Goal: Task Accomplishment & Management: Manage account settings

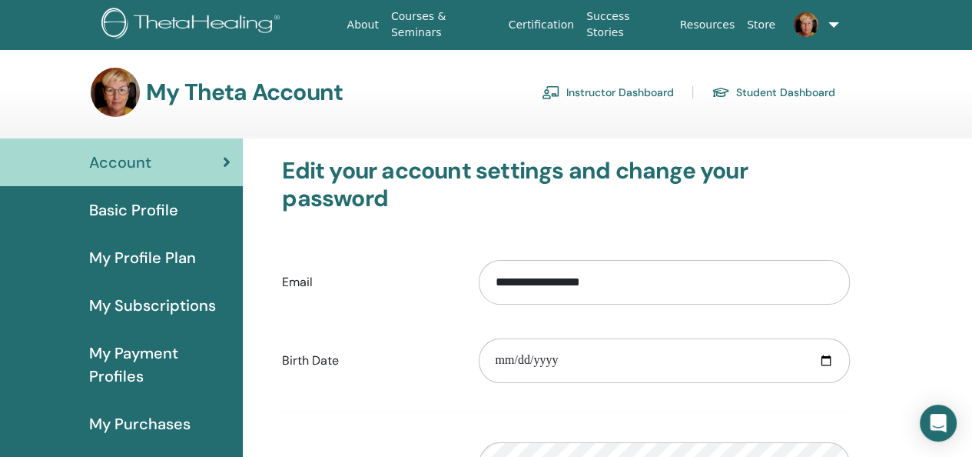
click at [111, 210] on span "Basic Profile" at bounding box center [133, 209] width 89 height 23
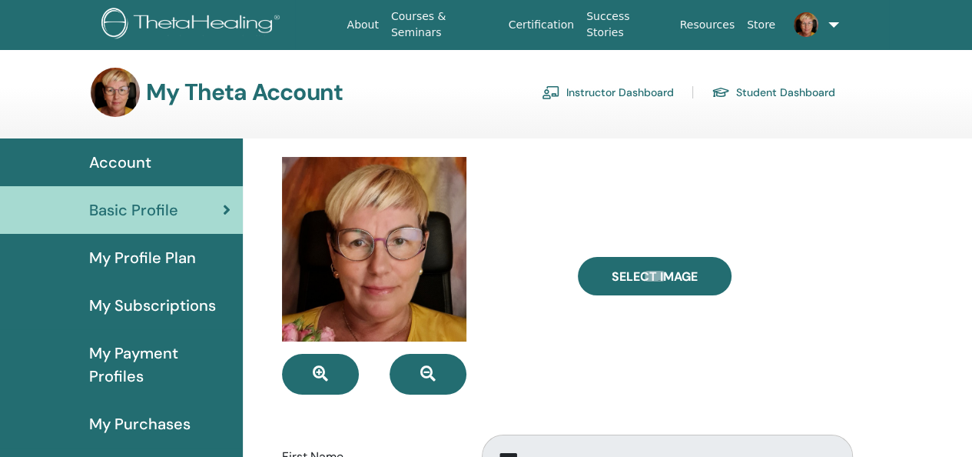
click at [584, 89] on link "Instructor Dashboard" at bounding box center [608, 92] width 132 height 25
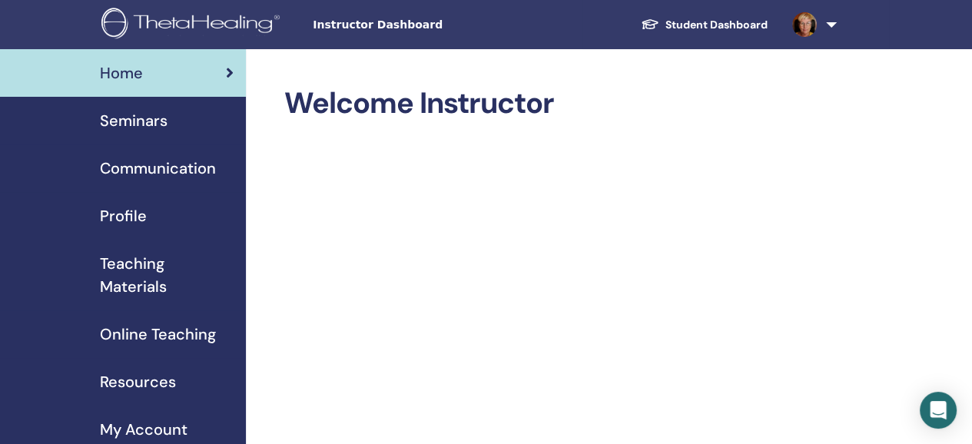
click at [110, 209] on span "Profile" at bounding box center [123, 215] width 47 height 23
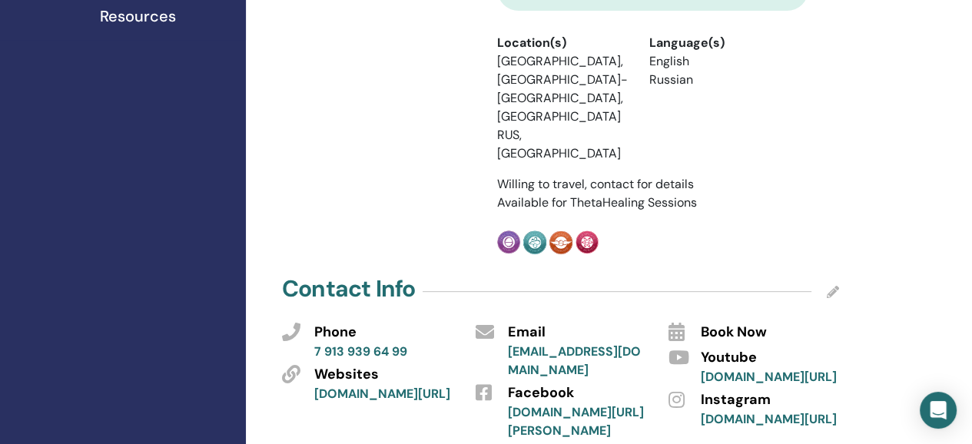
scroll to position [615, 0]
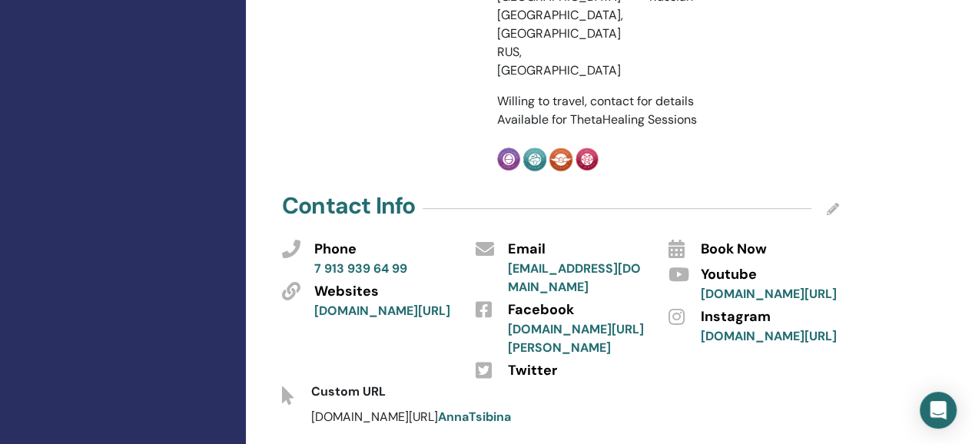
click at [831, 203] on icon at bounding box center [833, 209] width 12 height 12
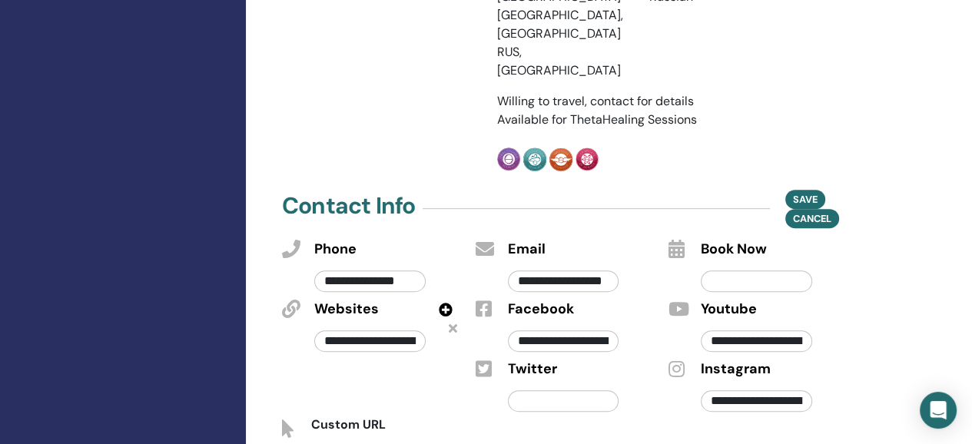
click at [445, 303] on icon at bounding box center [446, 310] width 14 height 14
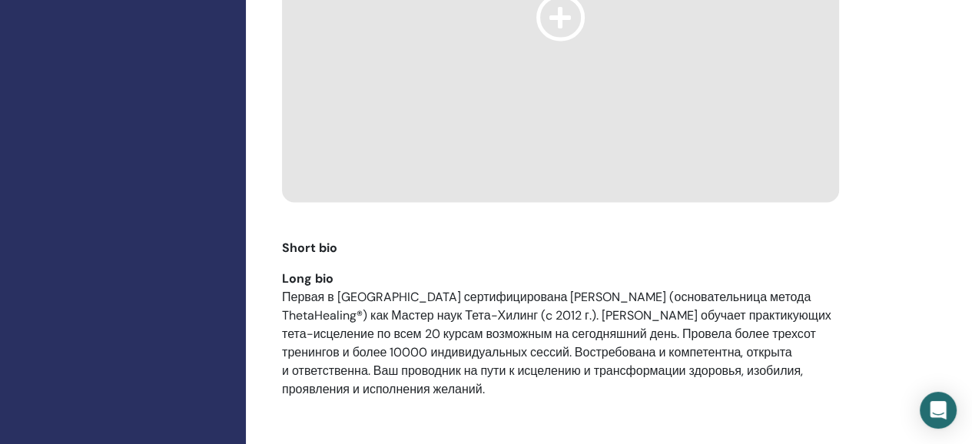
scroll to position [1998, 0]
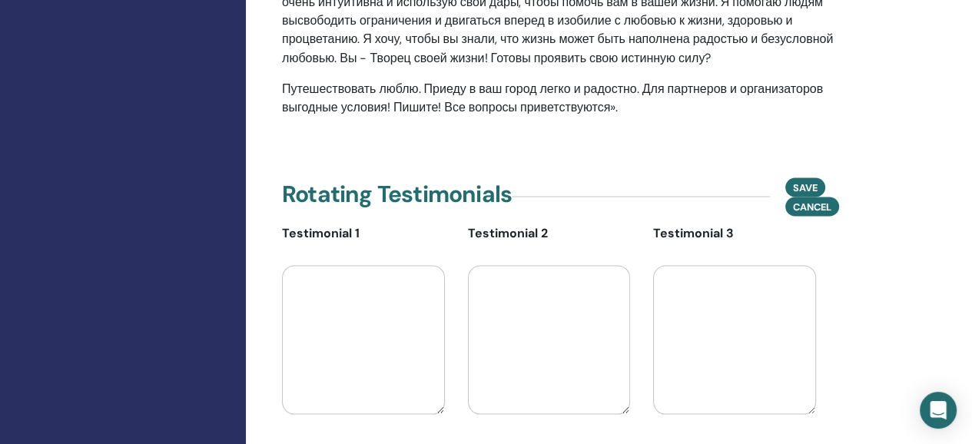
scroll to position [2459, 0]
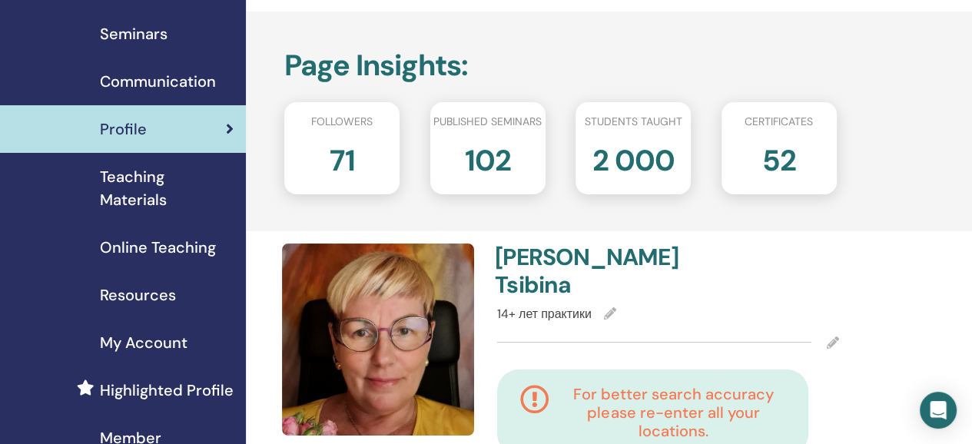
scroll to position [154, 0]
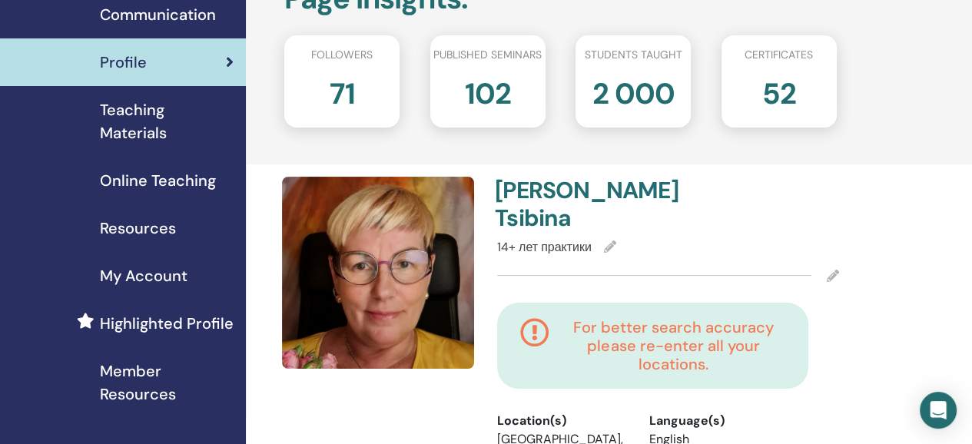
click at [609, 241] on icon at bounding box center [610, 247] width 12 height 12
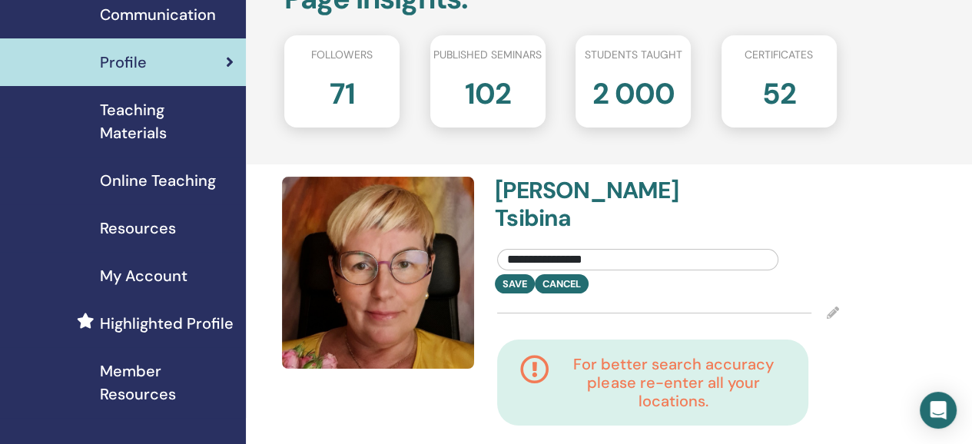
click at [515, 249] on input "**********" at bounding box center [637, 260] width 281 height 22
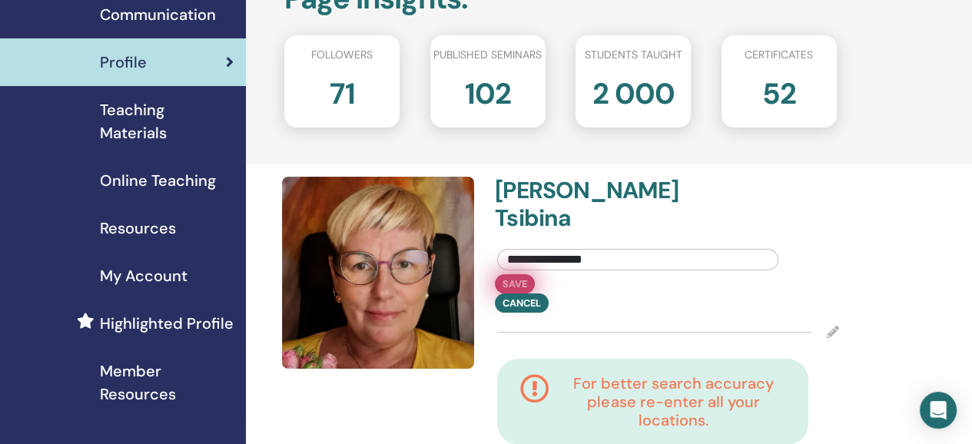
type input "**********"
click at [510, 274] on button "Save" at bounding box center [515, 283] width 40 height 19
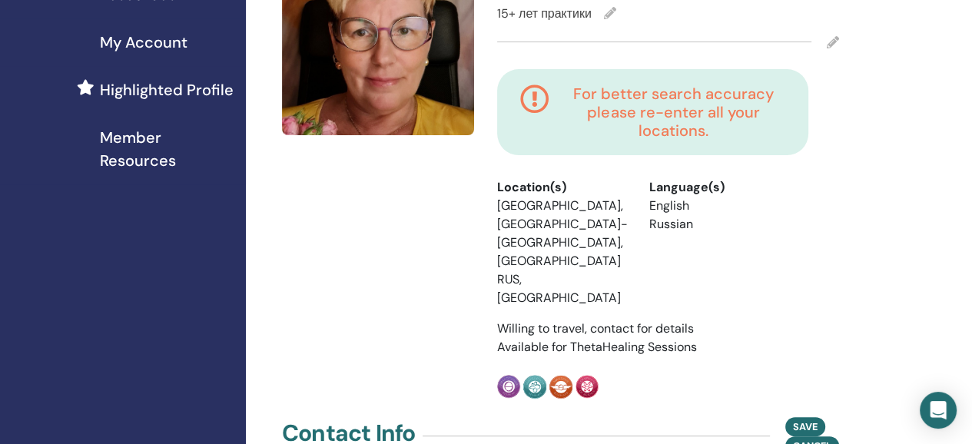
scroll to position [231, 0]
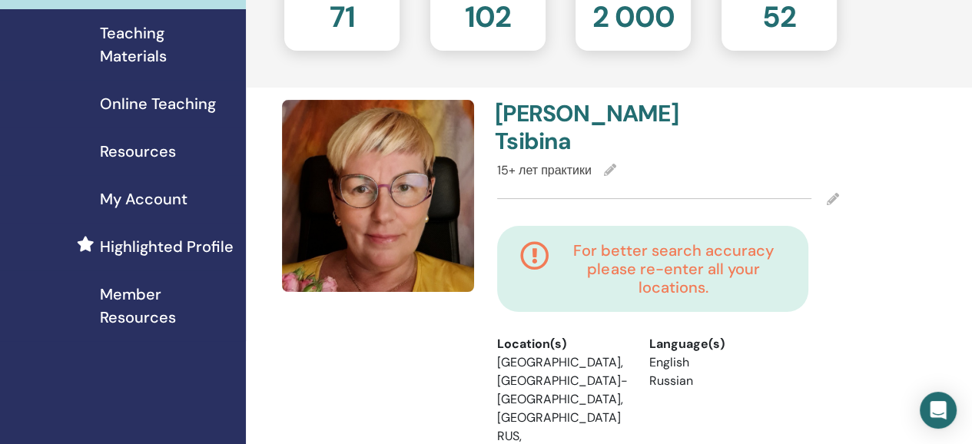
click at [833, 193] on icon at bounding box center [833, 199] width 12 height 12
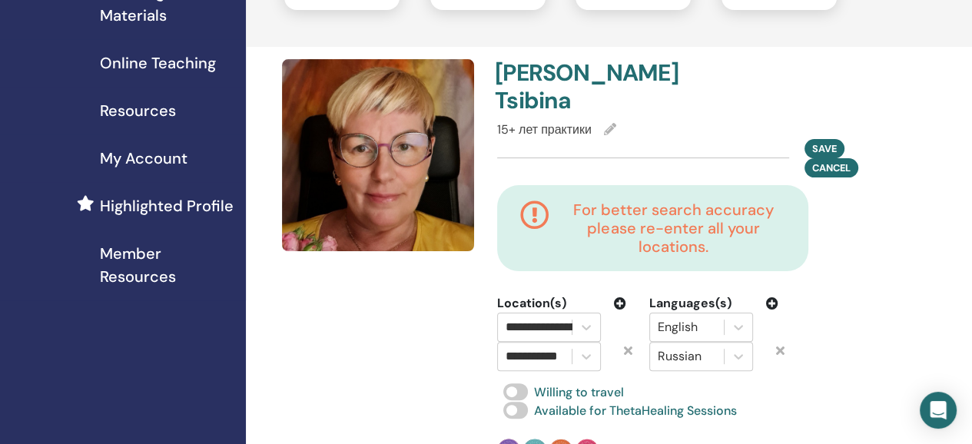
scroll to position [307, 0]
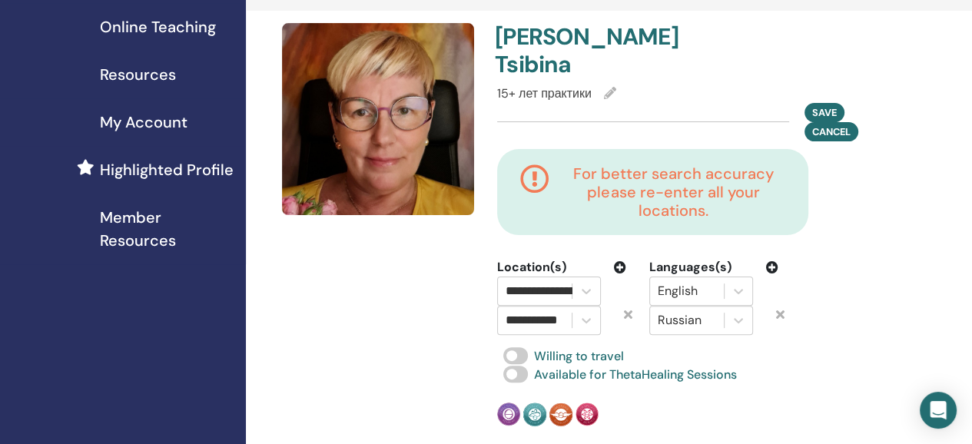
click at [825, 104] on span "Save" at bounding box center [824, 112] width 25 height 16
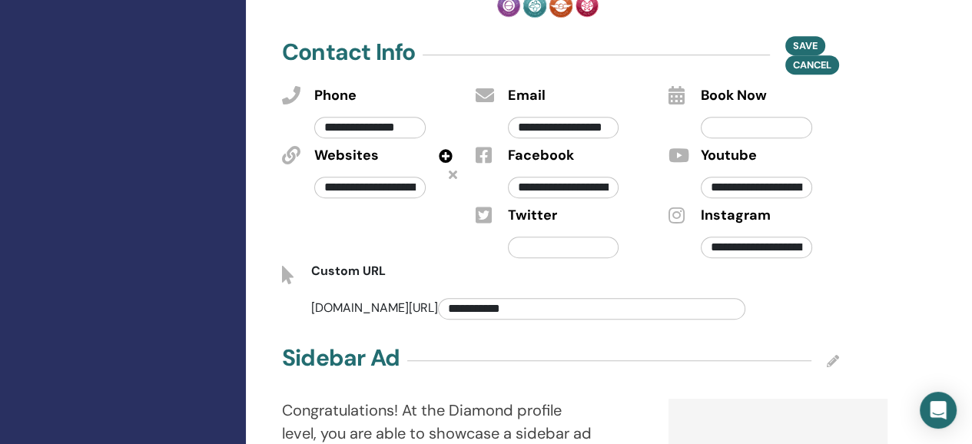
scroll to position [384, 0]
